Goal: Participate in discussion: Engage in conversation with other users on a specific topic

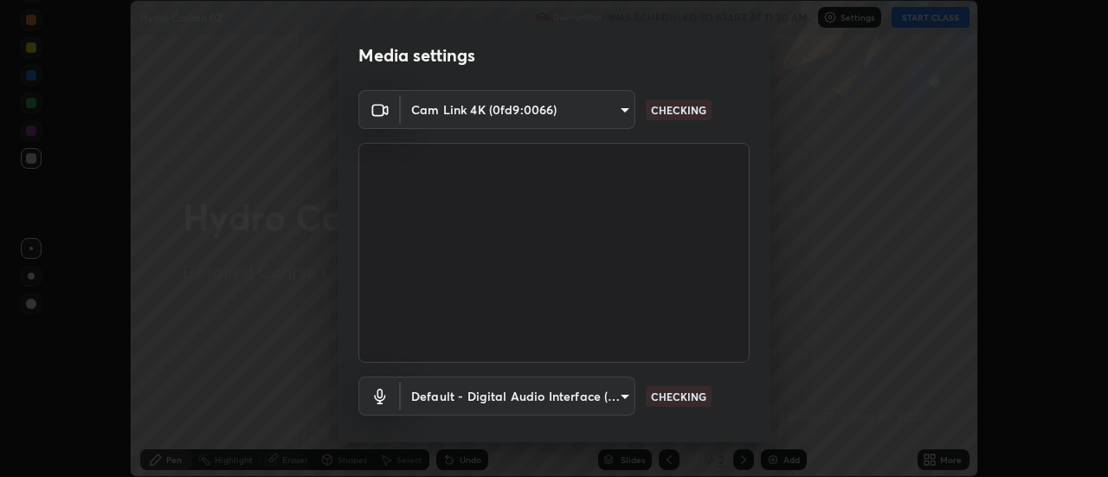
scroll to position [91, 0]
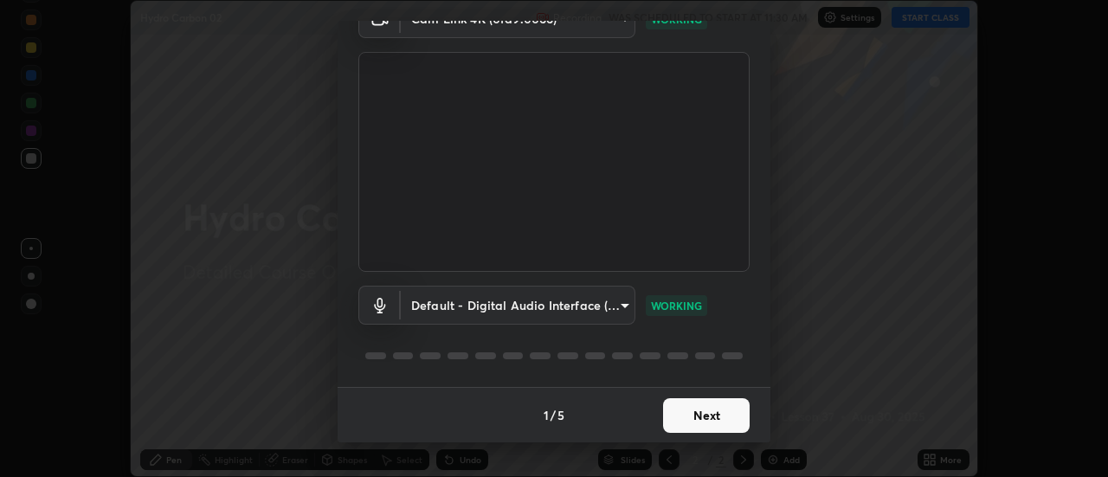
click at [719, 414] on button "Next" at bounding box center [706, 415] width 87 height 35
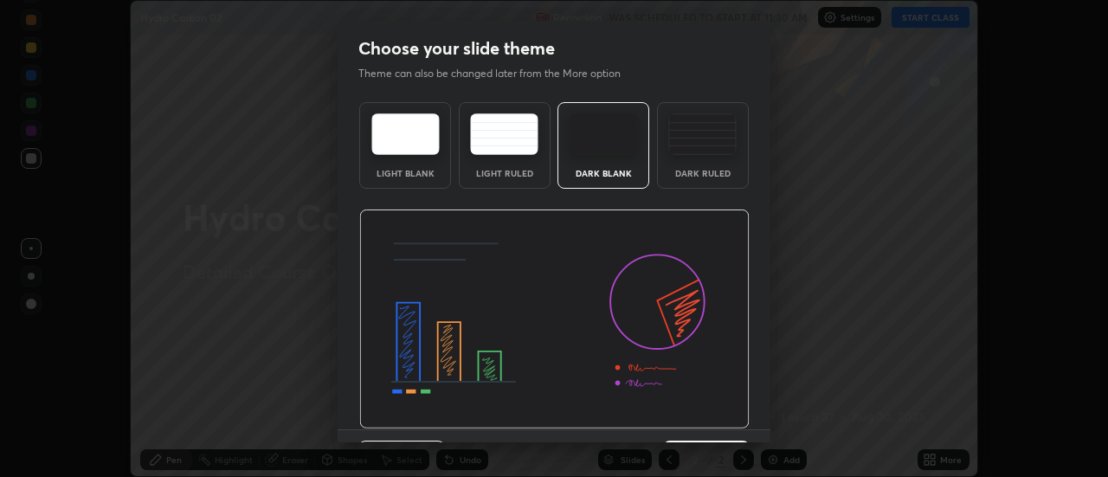
scroll to position [42, 0]
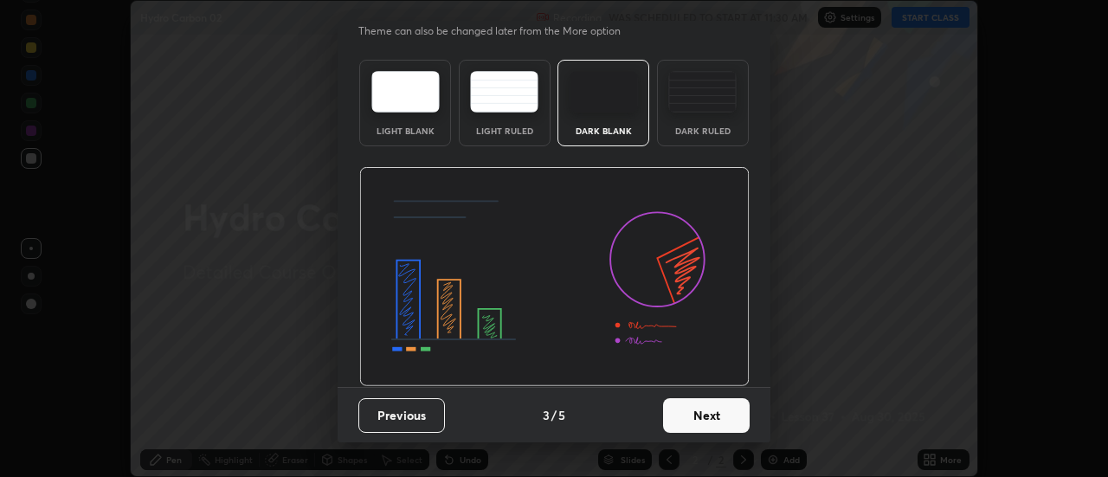
click at [723, 417] on button "Next" at bounding box center [706, 415] width 87 height 35
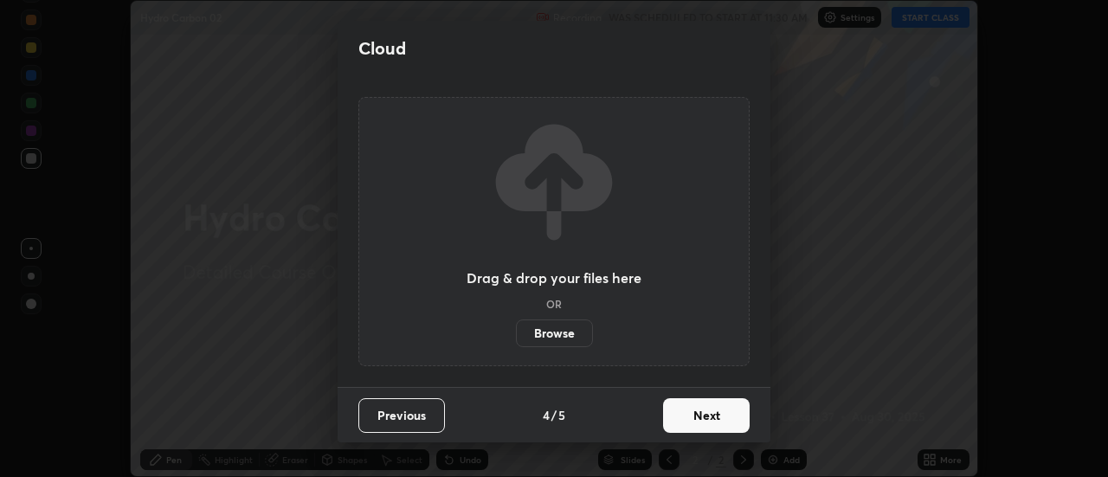
scroll to position [0, 0]
click at [728, 416] on button "Next" at bounding box center [706, 415] width 87 height 35
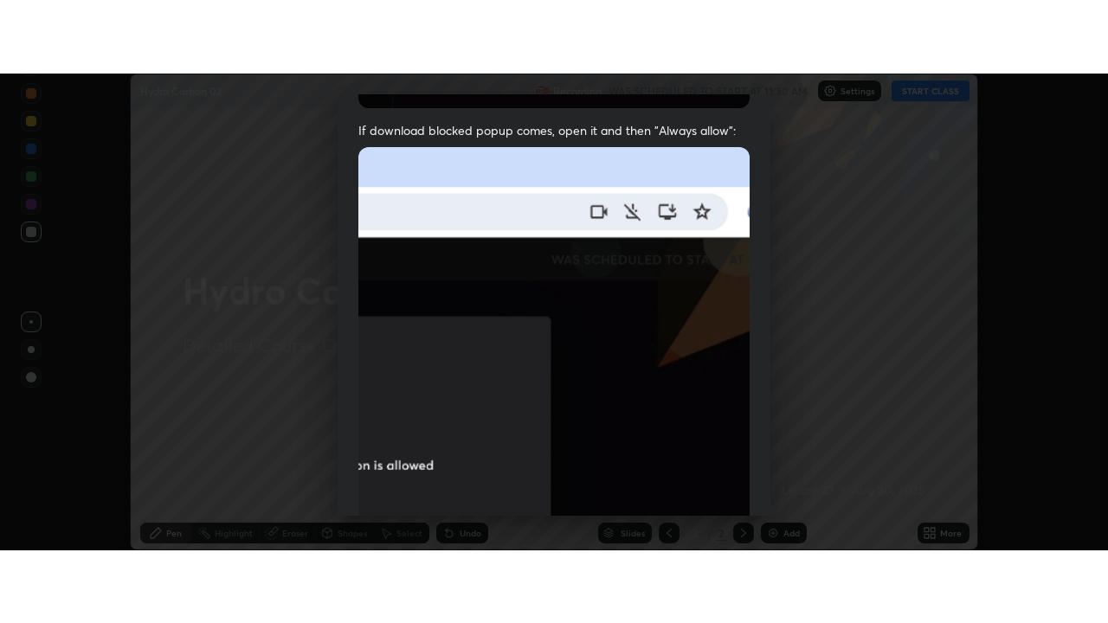
scroll to position [444, 0]
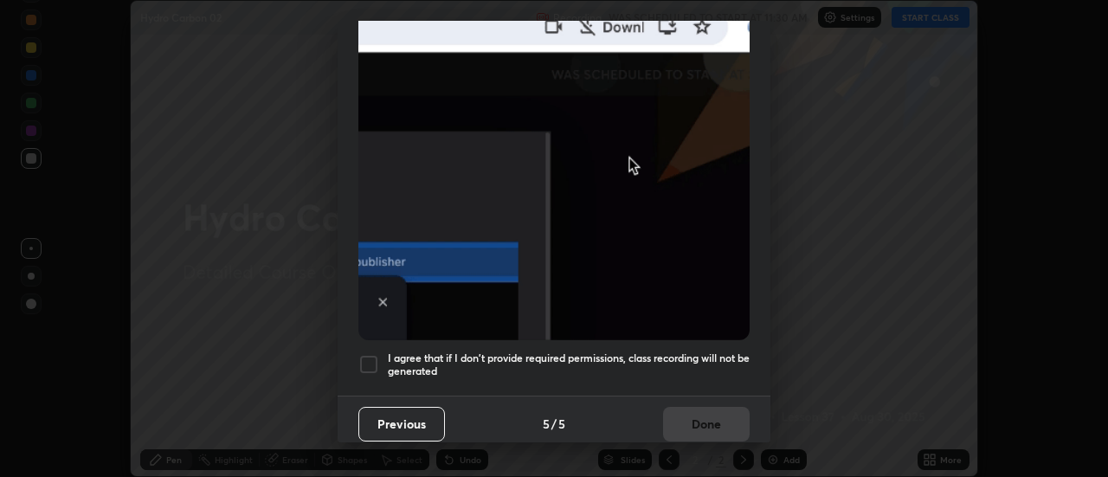
click at [370, 355] on div at bounding box center [368, 364] width 21 height 21
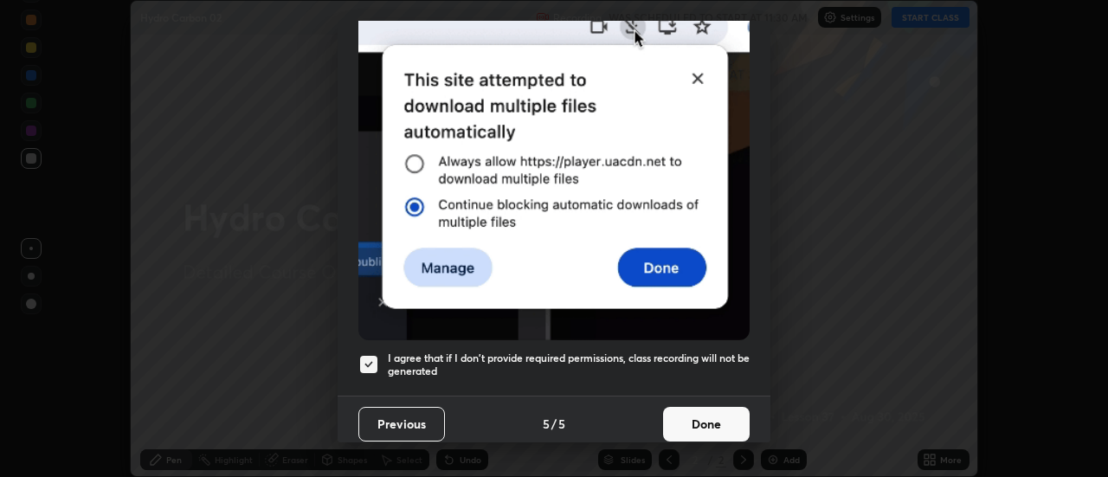
click at [715, 420] on button "Done" at bounding box center [706, 424] width 87 height 35
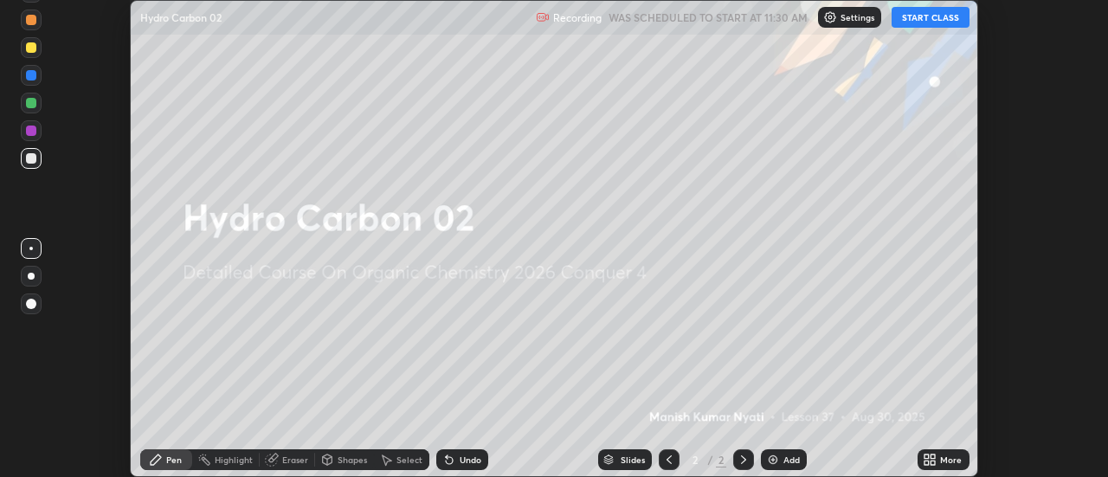
click at [933, 462] on icon at bounding box center [934, 463] width 4 height 4
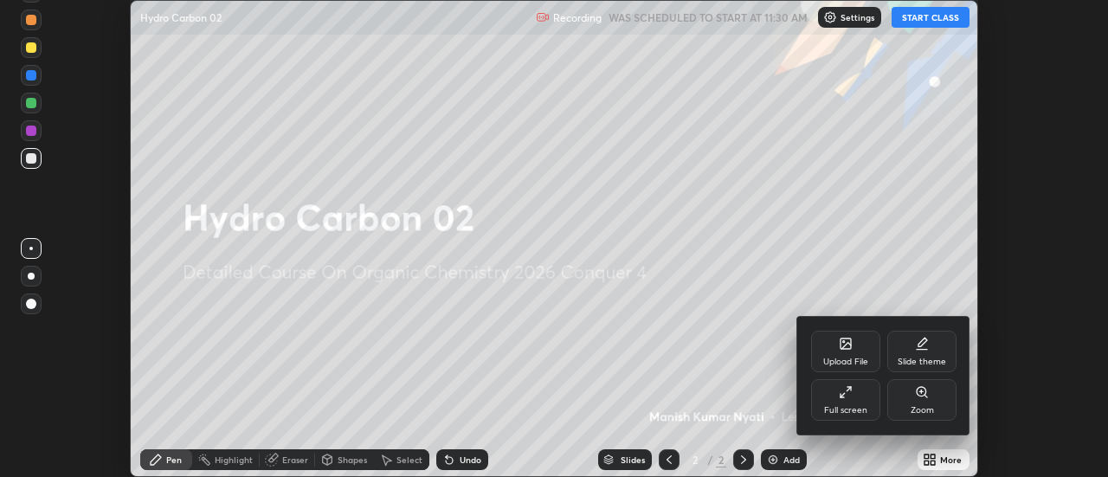
click at [852, 395] on icon at bounding box center [846, 392] width 14 height 14
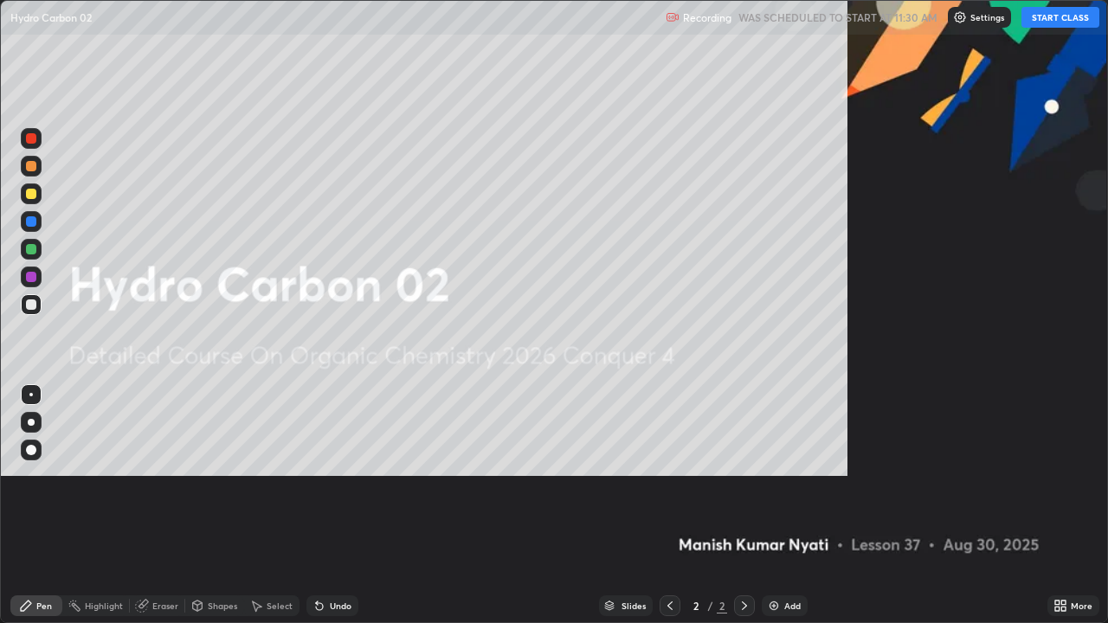
scroll to position [623, 1108]
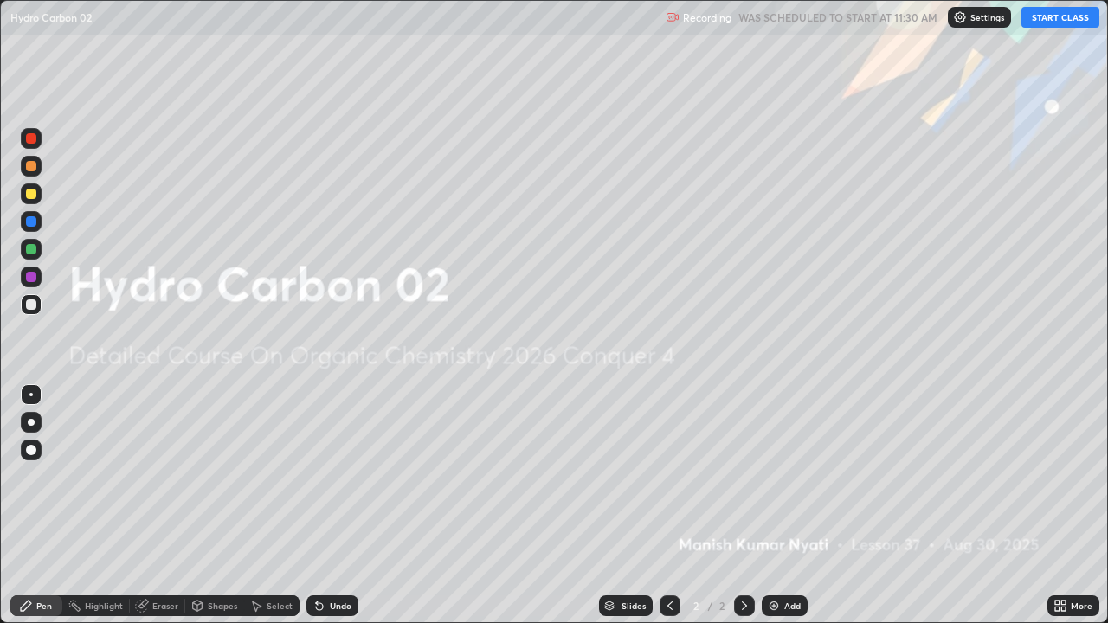
click at [781, 476] on div "Add" at bounding box center [785, 606] width 46 height 21
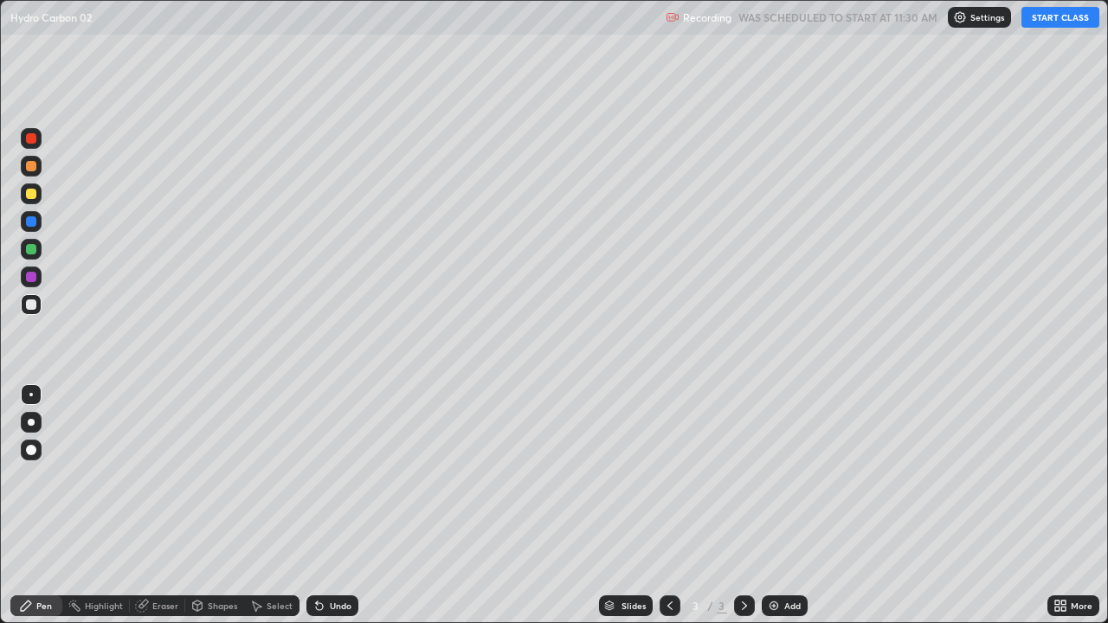
click at [1062, 22] on button "START CLASS" at bounding box center [1061, 17] width 78 height 21
click at [340, 476] on div "Undo" at bounding box center [341, 606] width 22 height 9
click at [323, 476] on icon at bounding box center [320, 606] width 14 height 14
click at [320, 476] on icon at bounding box center [319, 606] width 7 height 7
click at [777, 476] on img at bounding box center [774, 606] width 14 height 14
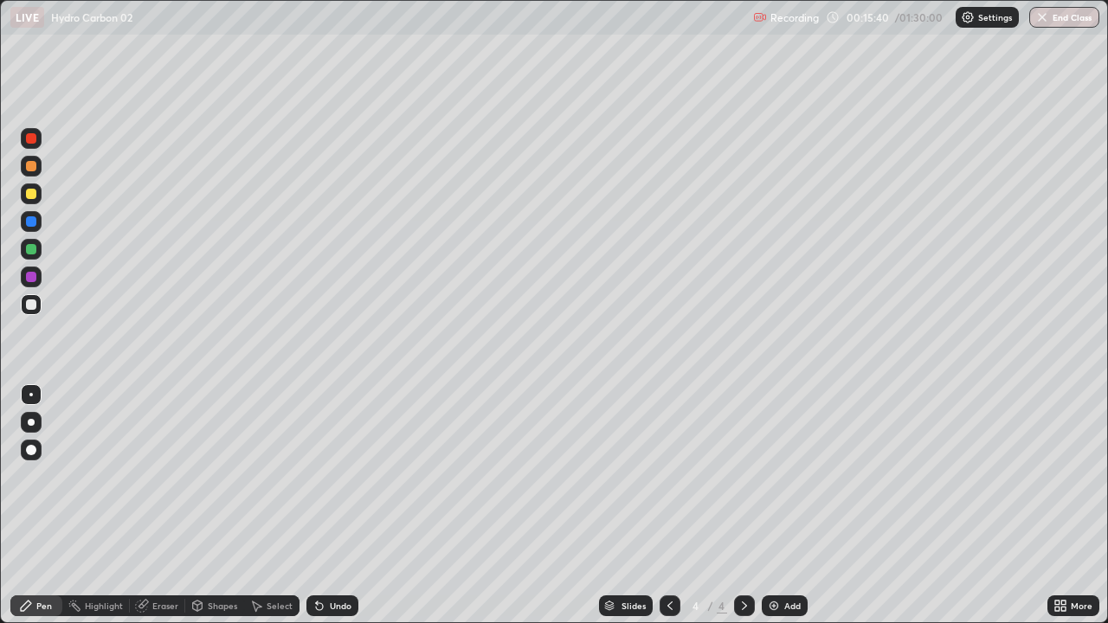
click at [322, 476] on icon at bounding box center [320, 606] width 14 height 14
click at [777, 476] on img at bounding box center [774, 606] width 14 height 14
click at [770, 476] on img at bounding box center [774, 606] width 14 height 14
click at [282, 476] on div "Select" at bounding box center [280, 606] width 26 height 9
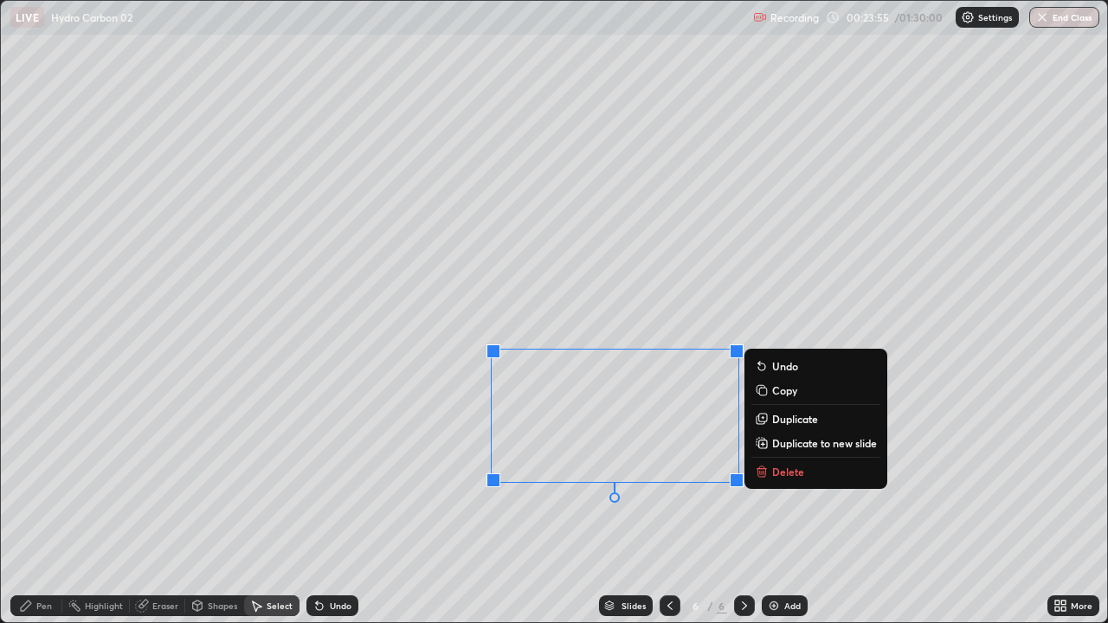
click at [790, 474] on p "Delete" at bounding box center [788, 472] width 32 height 14
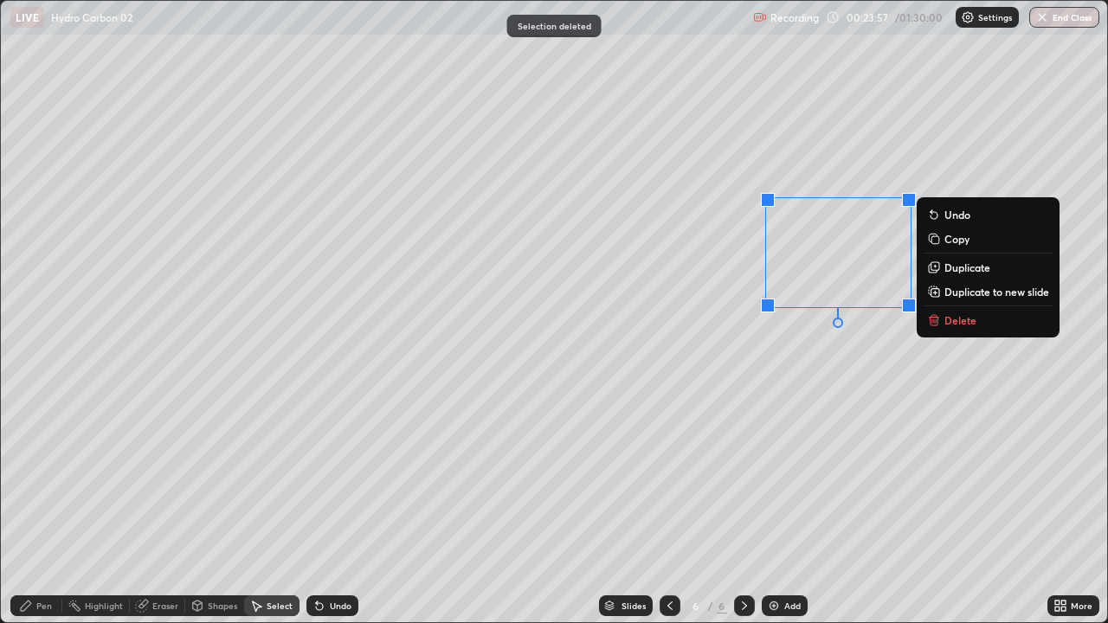
click at [942, 320] on button "Delete" at bounding box center [988, 320] width 129 height 21
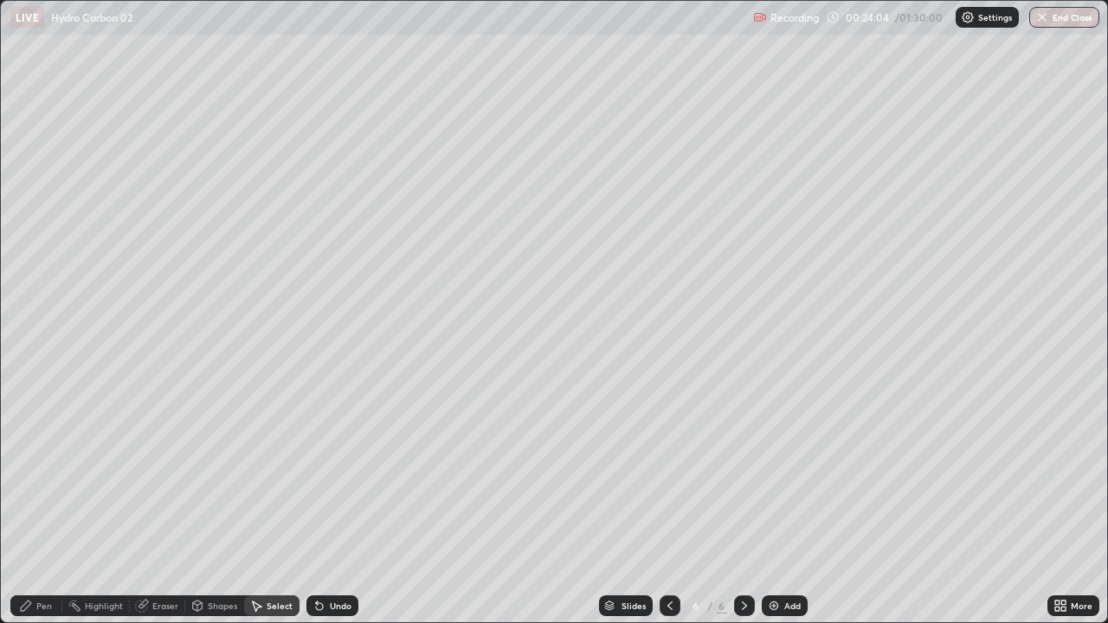
click at [40, 476] on div "Pen" at bounding box center [44, 606] width 16 height 9
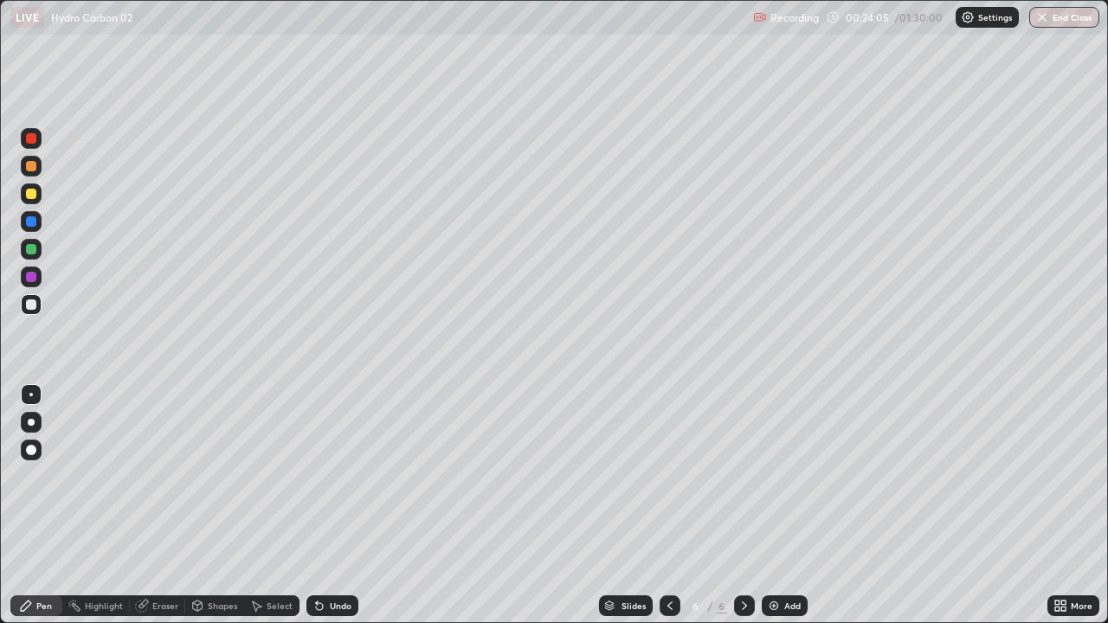
click at [32, 140] on div at bounding box center [31, 138] width 10 height 10
click at [30, 307] on div at bounding box center [31, 305] width 10 height 10
click at [34, 141] on div at bounding box center [31, 138] width 10 height 10
click at [34, 224] on div at bounding box center [31, 221] width 10 height 10
click at [31, 306] on div at bounding box center [31, 305] width 10 height 10
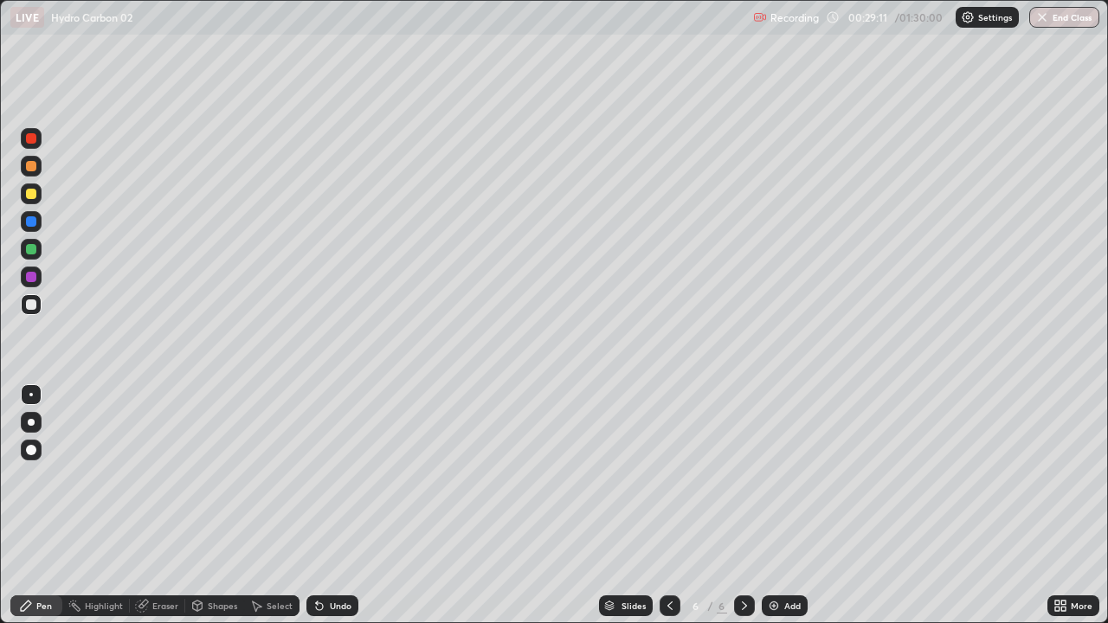
click at [319, 476] on icon at bounding box center [320, 606] width 14 height 14
click at [323, 476] on icon at bounding box center [320, 606] width 14 height 14
click at [164, 476] on div "Eraser" at bounding box center [165, 606] width 26 height 9
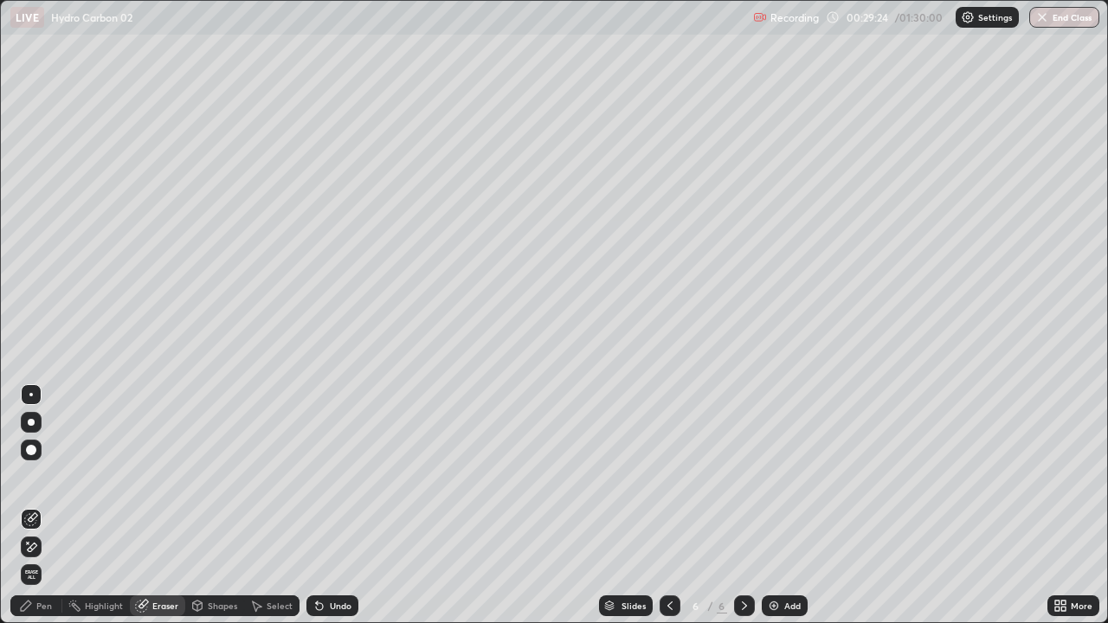
click at [44, 476] on div "Pen" at bounding box center [44, 606] width 16 height 9
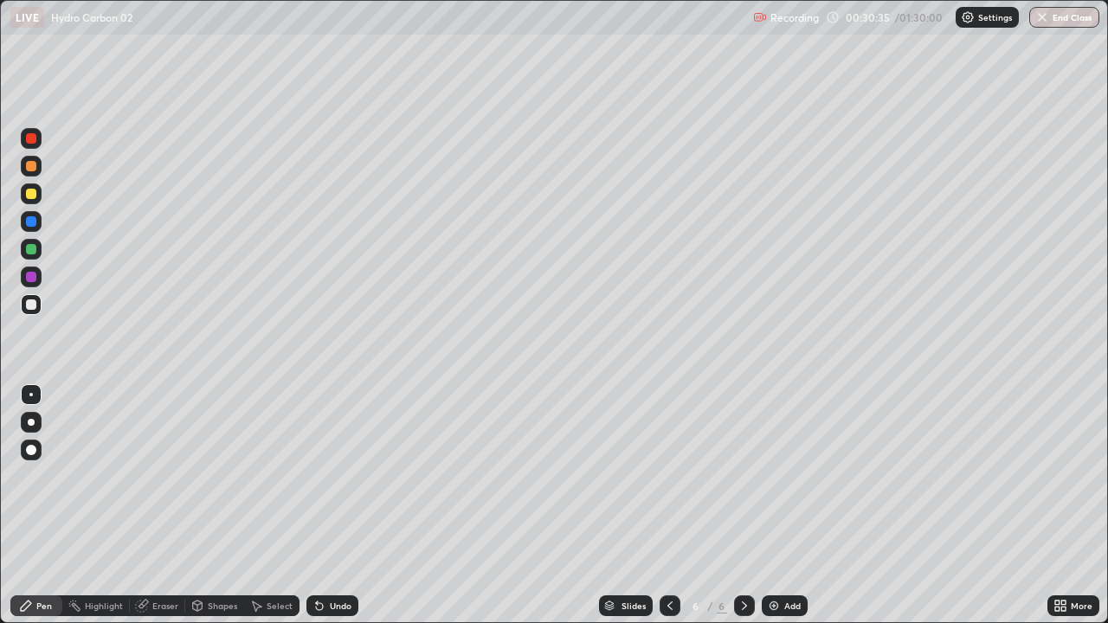
click at [330, 476] on div "Undo" at bounding box center [341, 606] width 22 height 9
click at [321, 476] on div "Undo" at bounding box center [332, 606] width 52 height 21
click at [158, 476] on div "Eraser" at bounding box center [165, 606] width 26 height 9
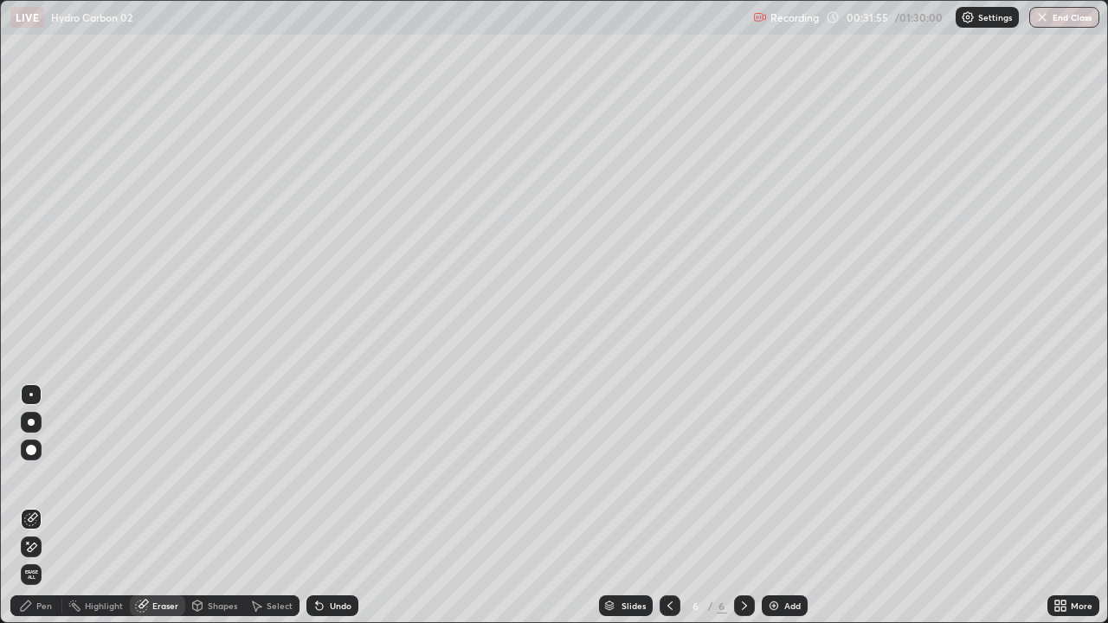
click at [46, 476] on div "Pen" at bounding box center [44, 606] width 16 height 9
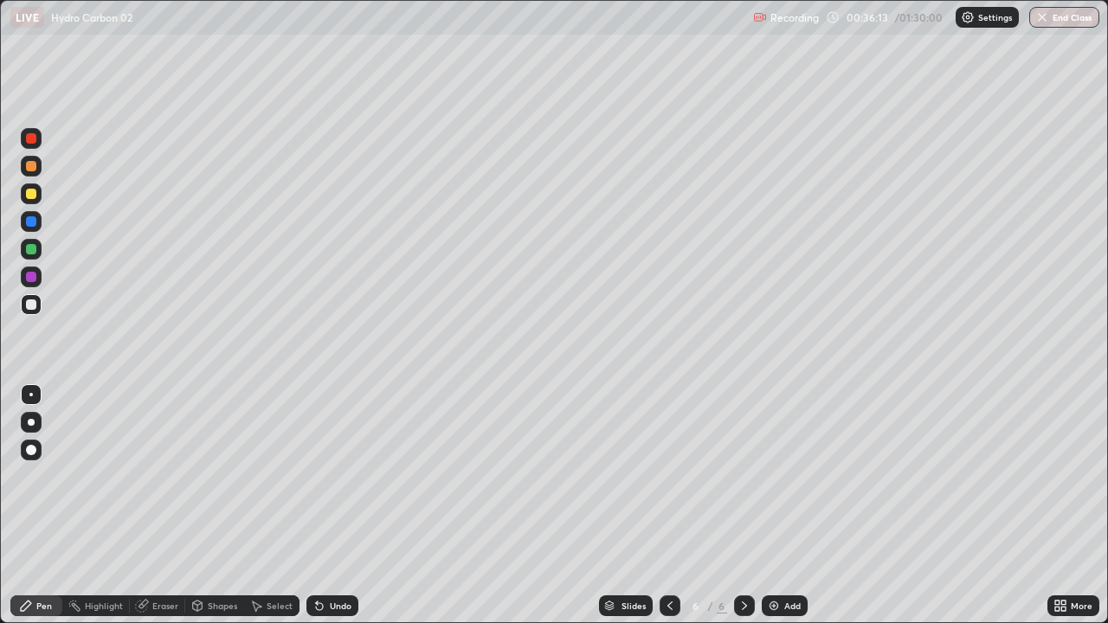
click at [763, 476] on div "Add" at bounding box center [785, 606] width 46 height 21
click at [674, 476] on div at bounding box center [670, 606] width 21 height 35
click at [744, 476] on icon at bounding box center [745, 606] width 14 height 14
click at [348, 476] on div "Undo" at bounding box center [341, 606] width 22 height 9
click at [350, 476] on div "Undo" at bounding box center [332, 606] width 52 height 21
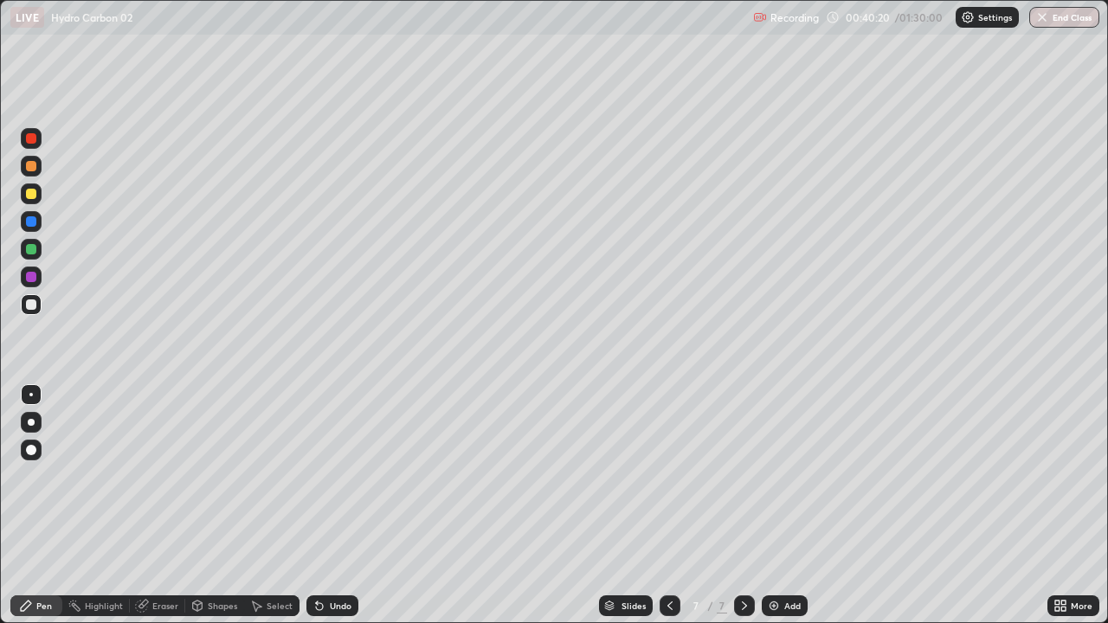
click at [342, 476] on div "Undo" at bounding box center [341, 606] width 22 height 9
click at [668, 476] on icon at bounding box center [670, 606] width 14 height 14
click at [743, 476] on icon at bounding box center [745, 606] width 14 height 14
click at [774, 476] on img at bounding box center [774, 606] width 14 height 14
click at [671, 476] on icon at bounding box center [670, 606] width 14 height 14
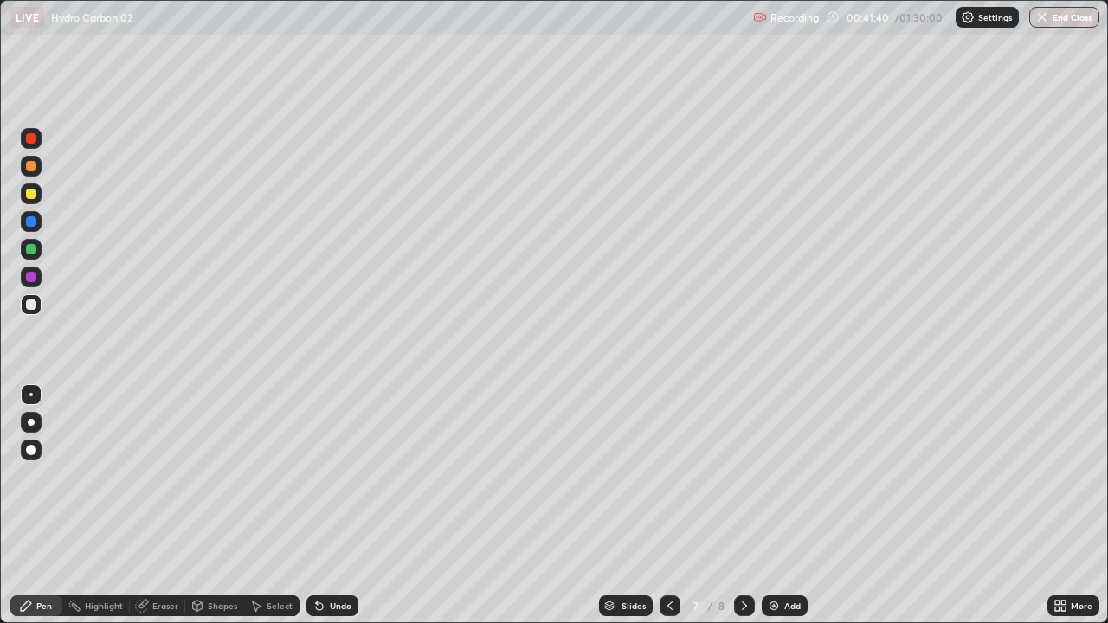
click at [666, 476] on icon at bounding box center [670, 606] width 14 height 14
click at [743, 476] on icon at bounding box center [745, 606] width 14 height 14
click at [668, 476] on icon at bounding box center [670, 606] width 5 height 9
click at [660, 476] on div at bounding box center [670, 606] width 21 height 21
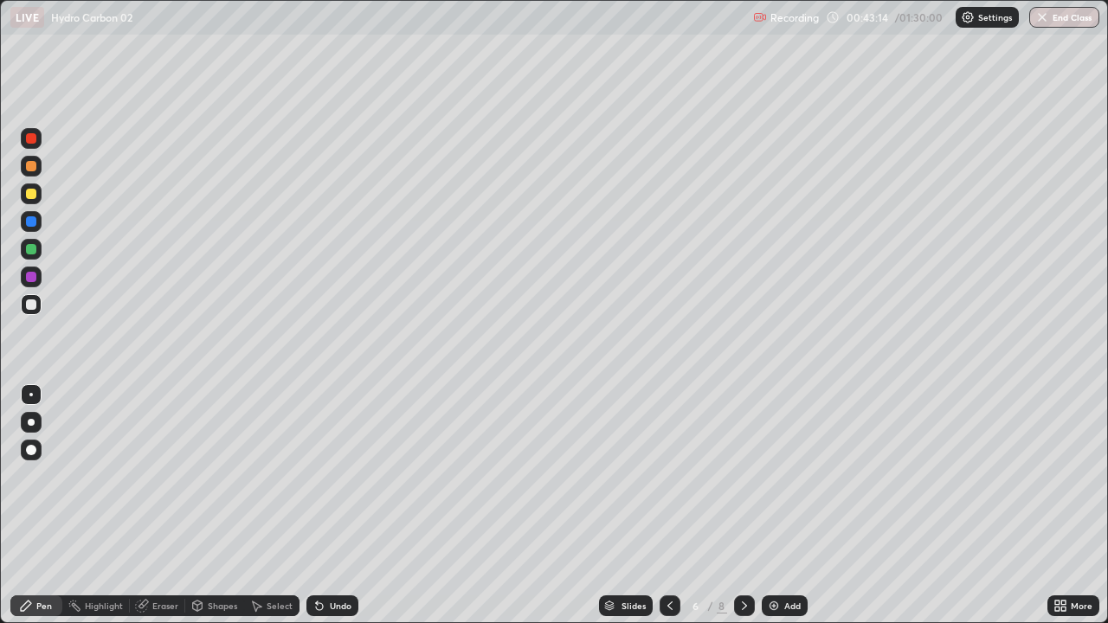
click at [743, 476] on icon at bounding box center [745, 606] width 14 height 14
click at [743, 476] on icon at bounding box center [744, 606] width 5 height 9
click at [743, 476] on icon at bounding box center [745, 606] width 14 height 14
click at [778, 476] on img at bounding box center [774, 606] width 14 height 14
click at [273, 476] on div "Select" at bounding box center [280, 606] width 26 height 9
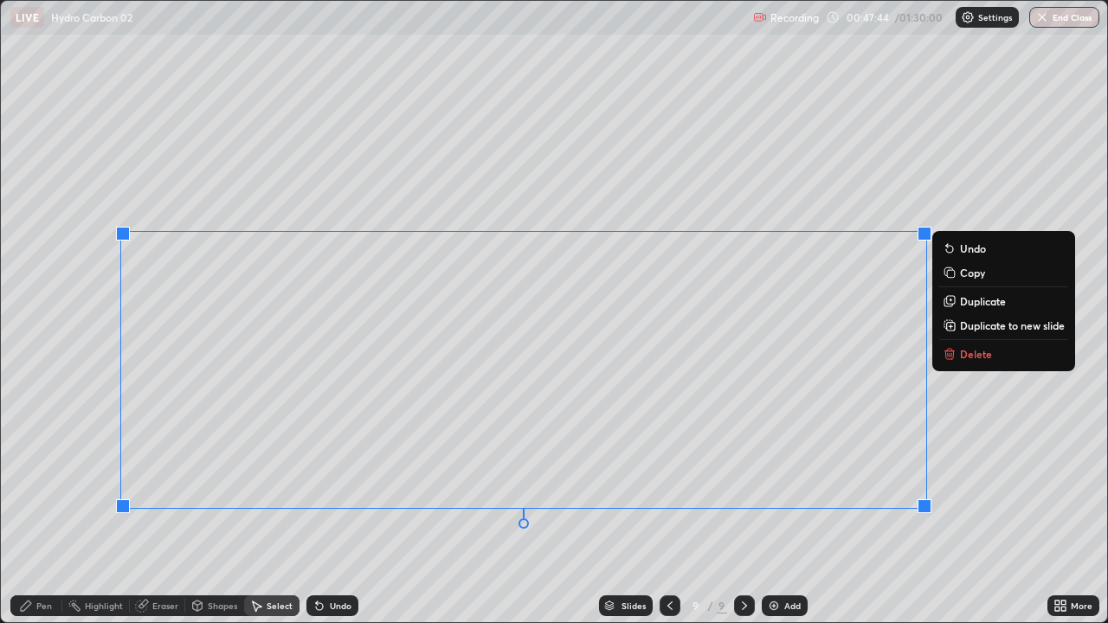
click at [968, 357] on p "Delete" at bounding box center [976, 354] width 32 height 14
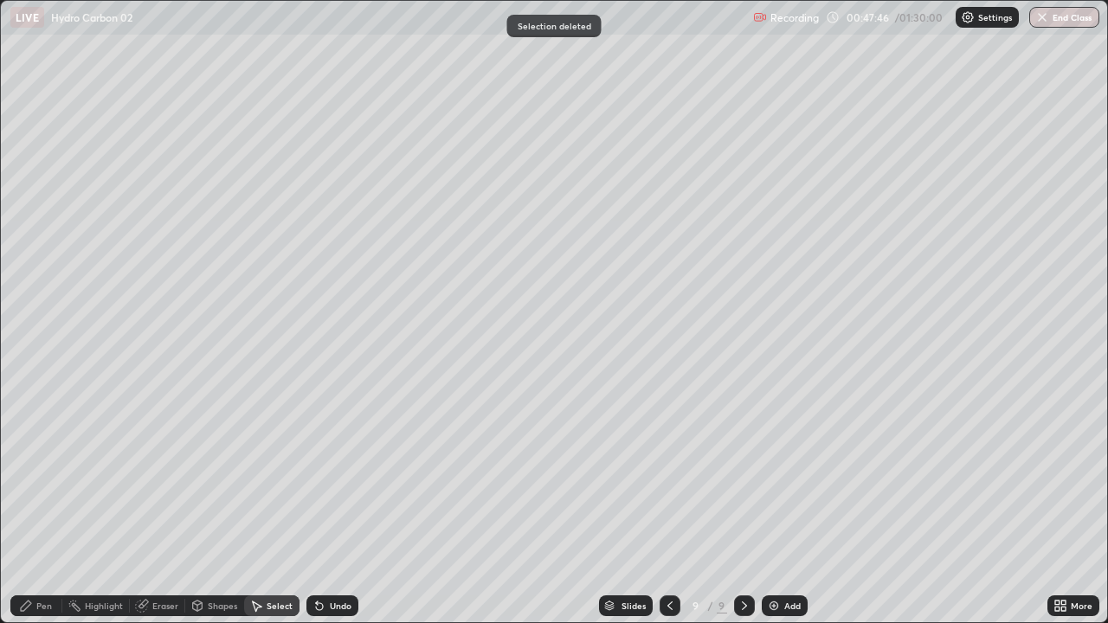
click at [54, 476] on div "Pen" at bounding box center [36, 606] width 52 height 21
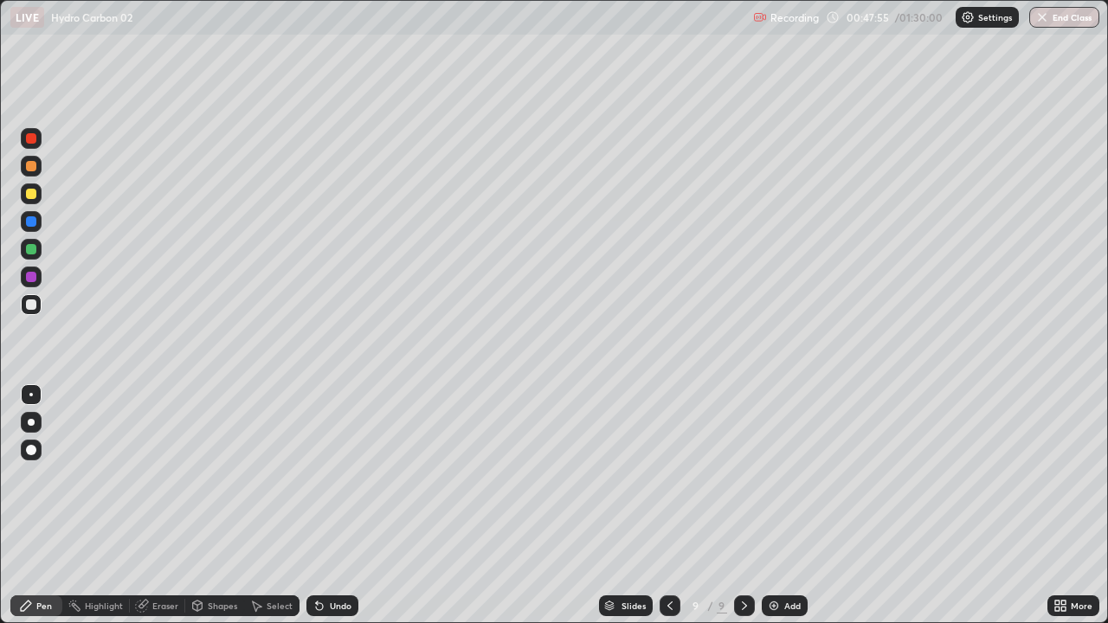
click at [171, 476] on div "Eraser" at bounding box center [165, 606] width 26 height 9
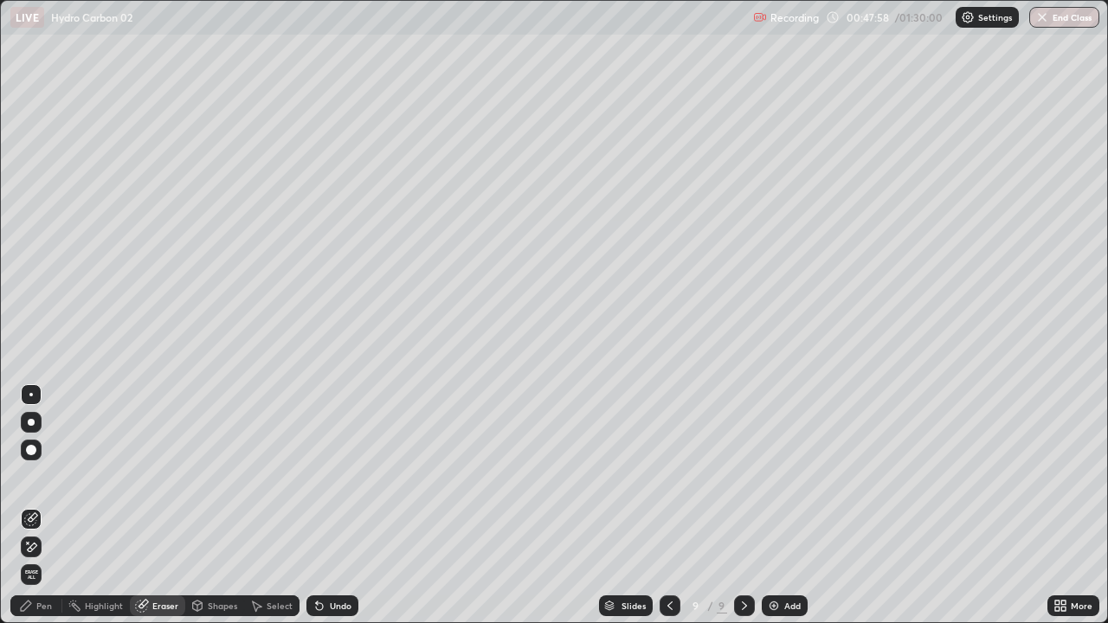
click at [46, 476] on div "Pen" at bounding box center [44, 606] width 16 height 9
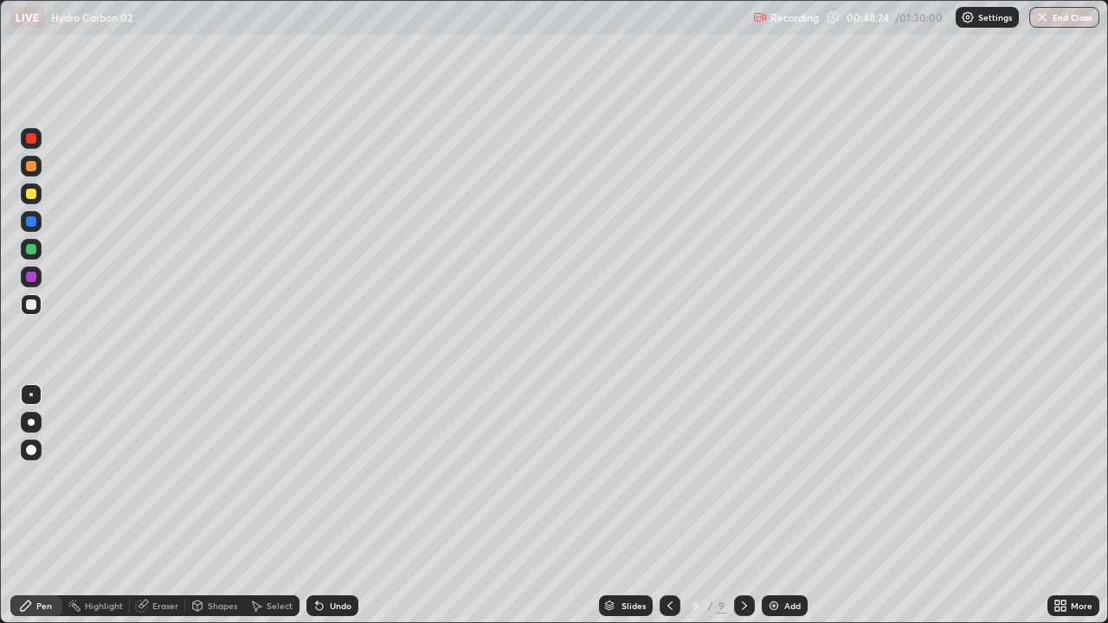
click at [668, 476] on icon at bounding box center [670, 606] width 14 height 14
click at [744, 476] on icon at bounding box center [745, 606] width 14 height 14
click at [750, 476] on div at bounding box center [744, 606] width 21 height 21
click at [668, 476] on icon at bounding box center [670, 606] width 14 height 14
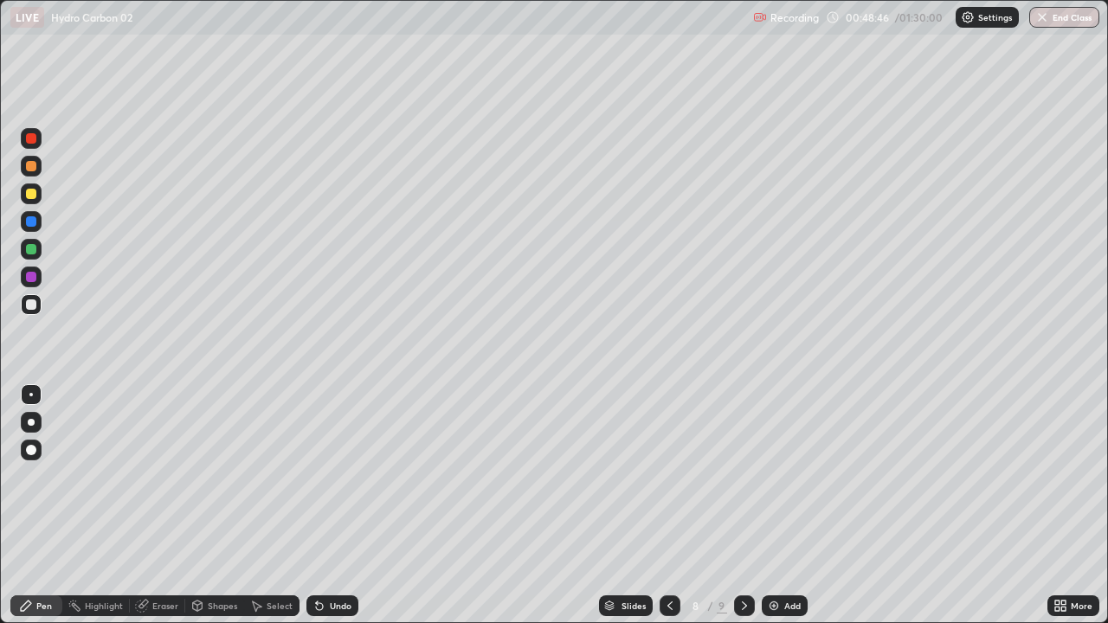
click at [668, 476] on icon at bounding box center [670, 606] width 14 height 14
click at [666, 476] on icon at bounding box center [670, 606] width 14 height 14
click at [745, 476] on div at bounding box center [744, 606] width 21 height 21
click at [743, 476] on icon at bounding box center [745, 606] width 14 height 14
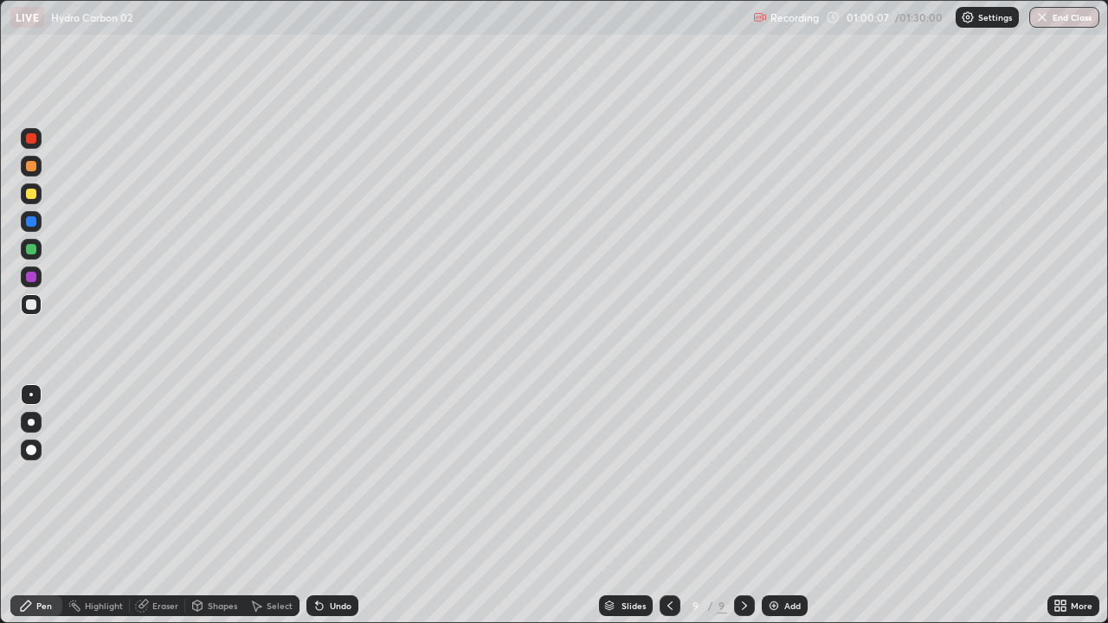
click at [668, 476] on icon at bounding box center [670, 606] width 14 height 14
click at [743, 476] on icon at bounding box center [745, 606] width 14 height 14
click at [668, 476] on icon at bounding box center [670, 606] width 14 height 14
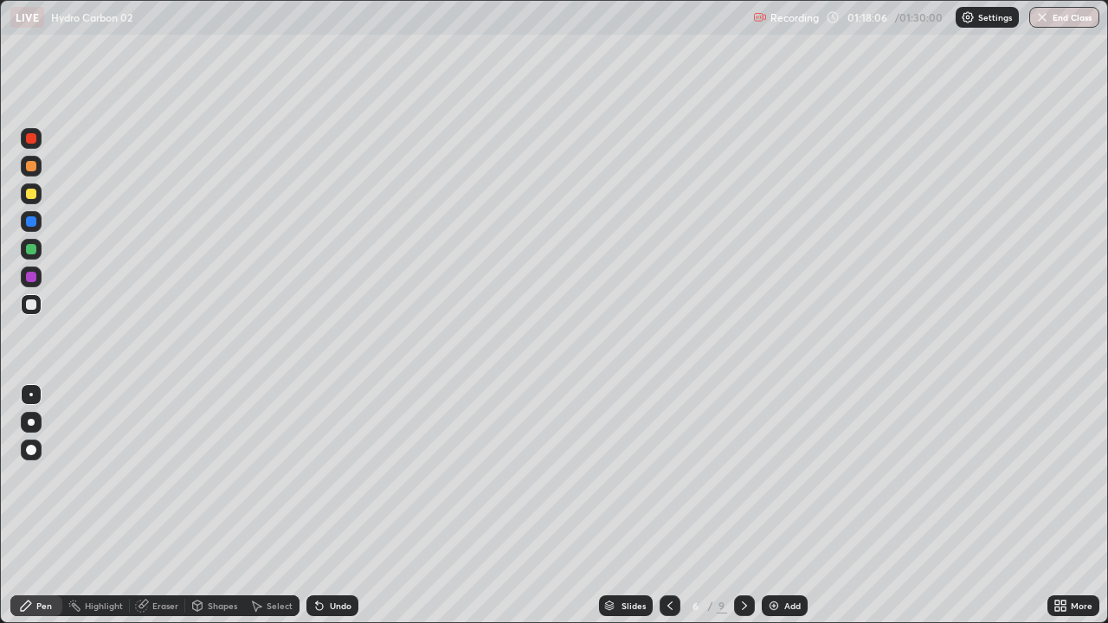
click at [743, 476] on icon at bounding box center [745, 606] width 14 height 14
click at [767, 476] on img at bounding box center [774, 606] width 14 height 14
click at [174, 476] on div "Eraser" at bounding box center [165, 606] width 26 height 9
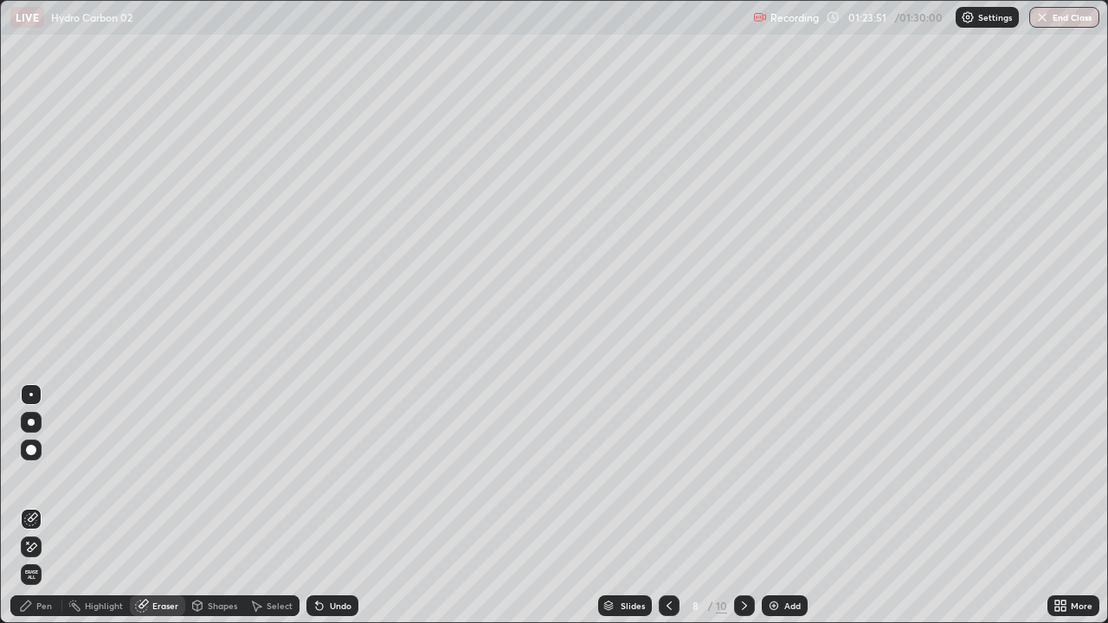
click at [777, 476] on img at bounding box center [774, 606] width 14 height 14
click at [55, 476] on div "Pen" at bounding box center [36, 606] width 52 height 21
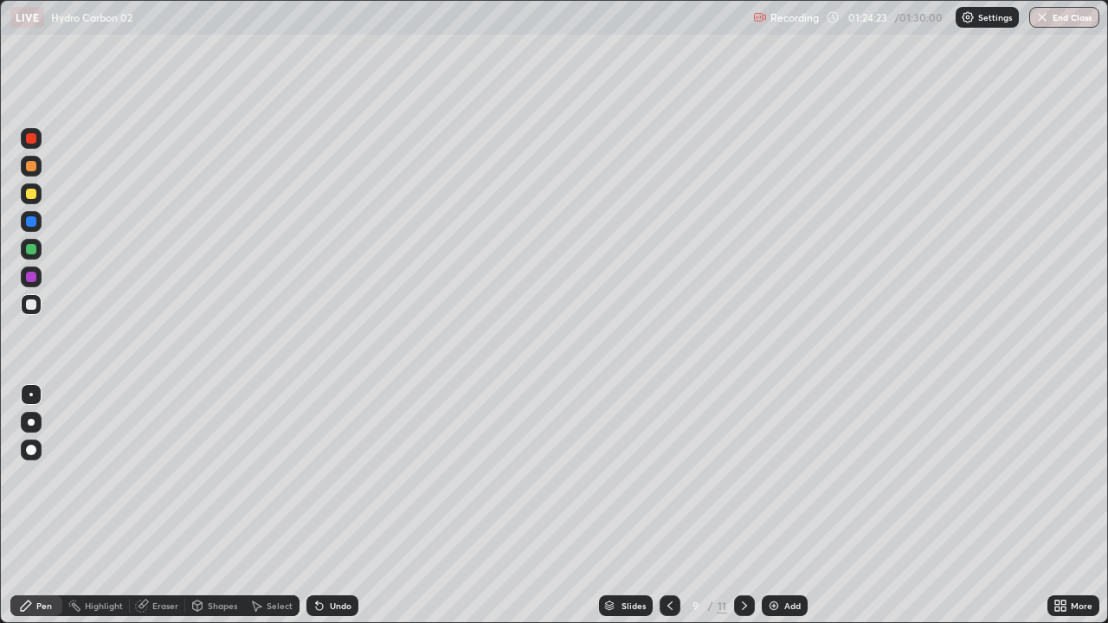
click at [319, 476] on icon at bounding box center [319, 606] width 7 height 7
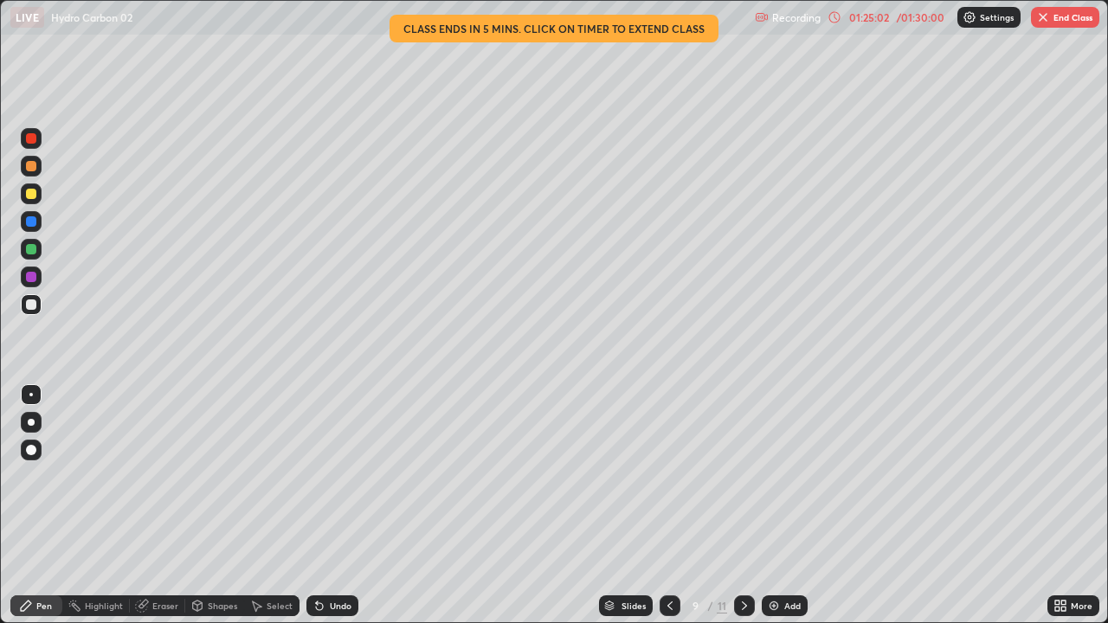
click at [661, 476] on div at bounding box center [670, 606] width 21 height 21
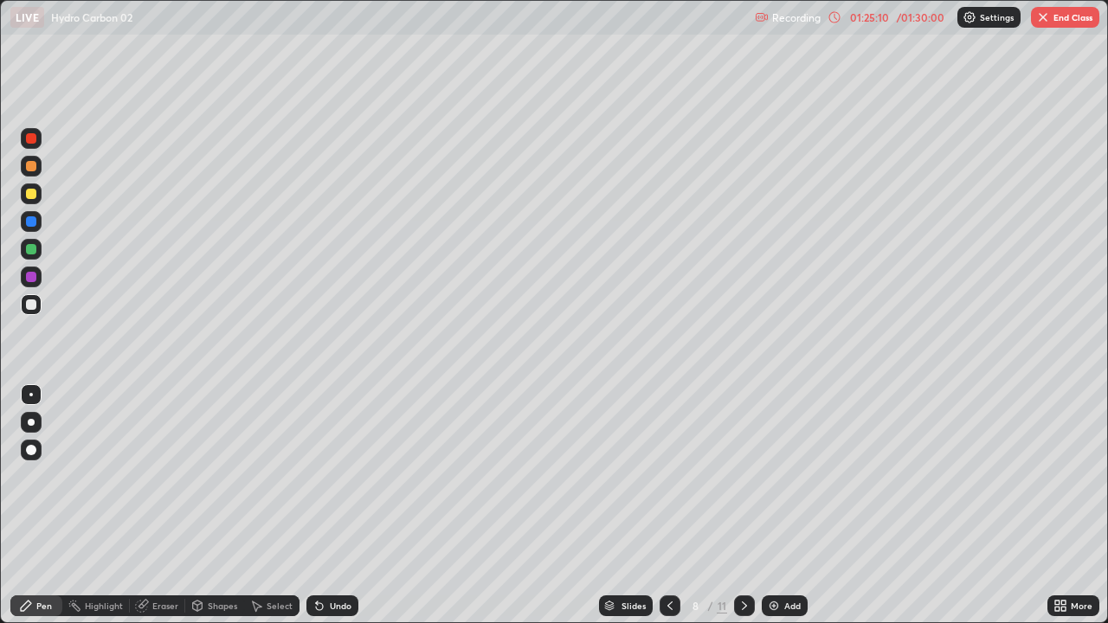
click at [742, 476] on icon at bounding box center [745, 606] width 14 height 14
click at [168, 476] on div "Eraser" at bounding box center [165, 606] width 26 height 9
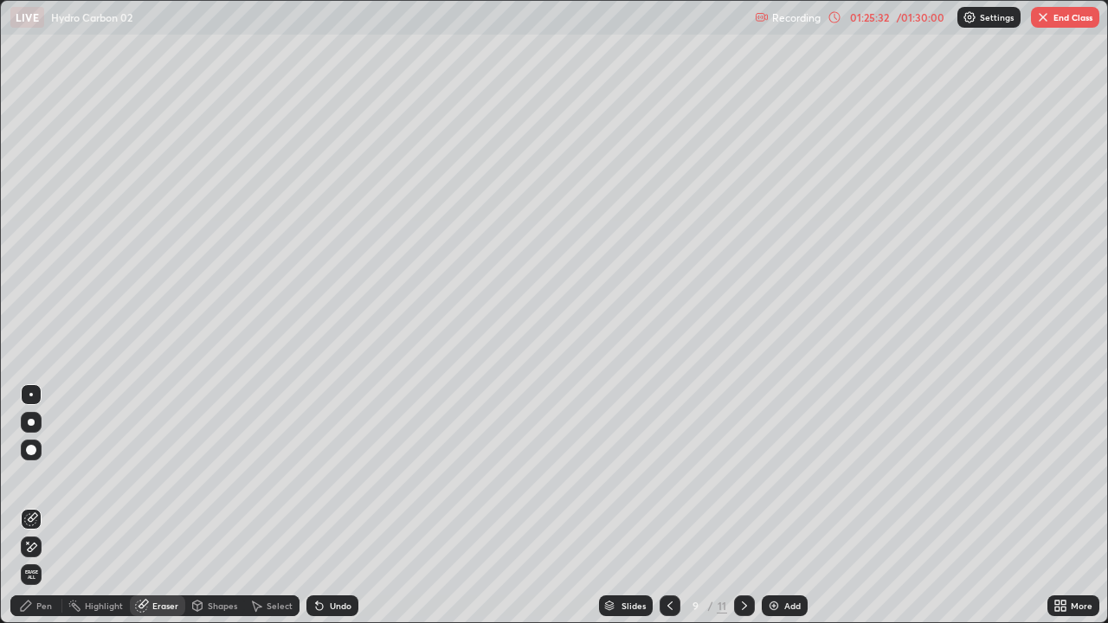
click at [51, 476] on div "Pen" at bounding box center [44, 606] width 16 height 9
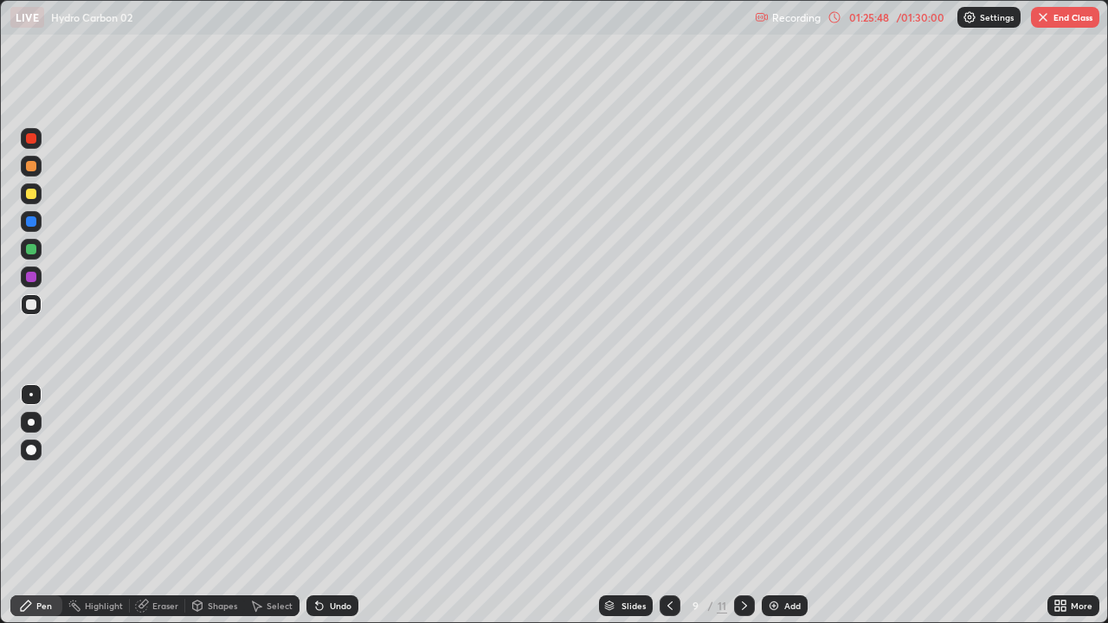
click at [319, 476] on icon at bounding box center [320, 606] width 14 height 14
click at [341, 476] on div "Undo" at bounding box center [341, 606] width 22 height 9
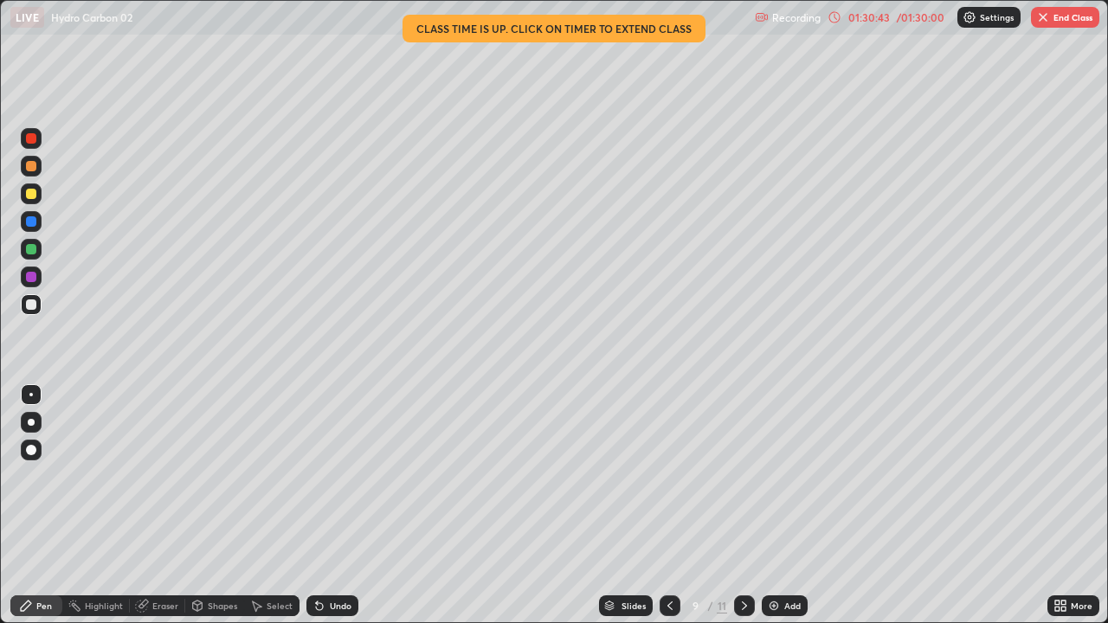
click at [668, 476] on icon at bounding box center [670, 606] width 14 height 14
click at [673, 476] on icon at bounding box center [670, 606] width 14 height 14
click at [678, 476] on div at bounding box center [670, 606] width 21 height 35
click at [664, 476] on div at bounding box center [670, 606] width 21 height 21
click at [740, 476] on icon at bounding box center [745, 606] width 14 height 14
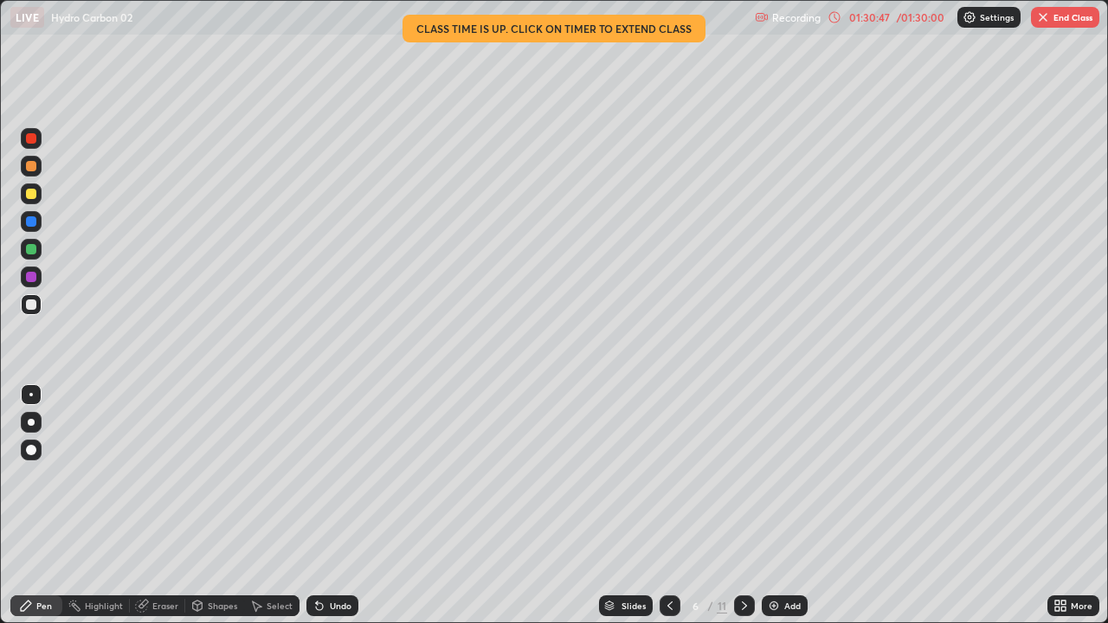
click at [742, 476] on icon at bounding box center [744, 606] width 5 height 9
click at [743, 476] on icon at bounding box center [745, 606] width 14 height 14
click at [675, 476] on div at bounding box center [670, 606] width 21 height 21
click at [742, 476] on icon at bounding box center [744, 606] width 5 height 9
click at [743, 476] on icon at bounding box center [745, 606] width 14 height 14
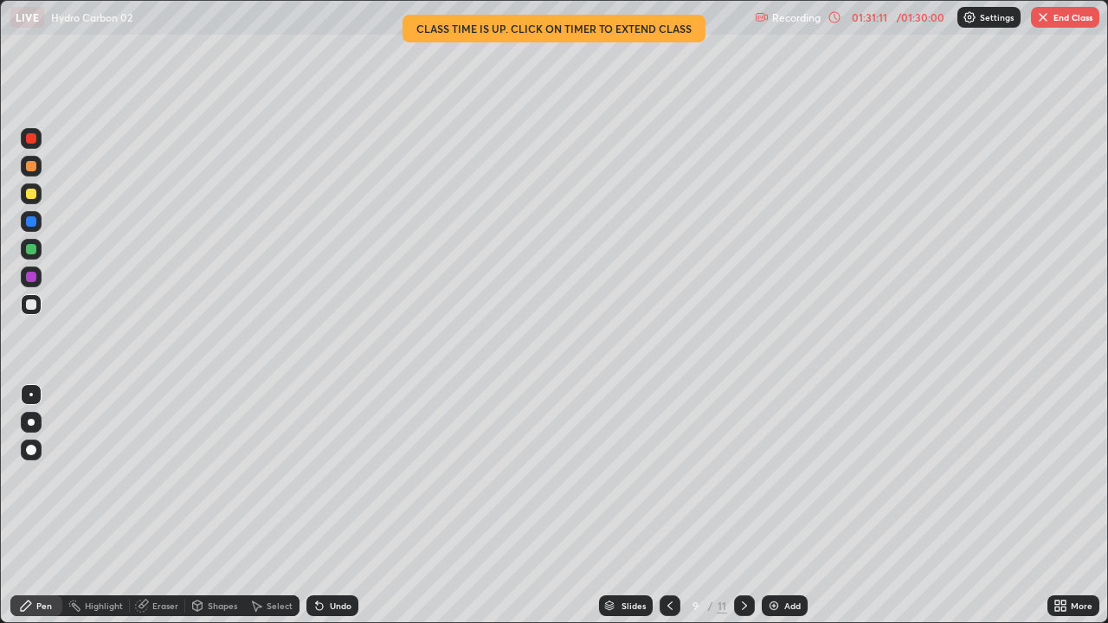
click at [745, 476] on div at bounding box center [744, 606] width 21 height 21
click at [743, 476] on icon at bounding box center [745, 606] width 14 height 14
click at [662, 476] on div at bounding box center [670, 606] width 21 height 21
click at [675, 476] on div at bounding box center [670, 606] width 21 height 35
click at [668, 476] on icon at bounding box center [670, 606] width 14 height 14
